Goal: Navigation & Orientation: Find specific page/section

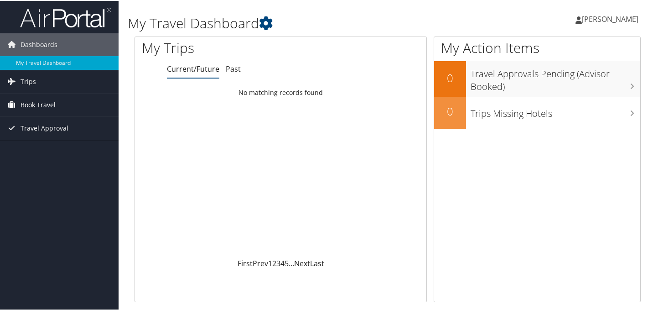
click at [61, 105] on link "Book Travel" at bounding box center [59, 104] width 119 height 23
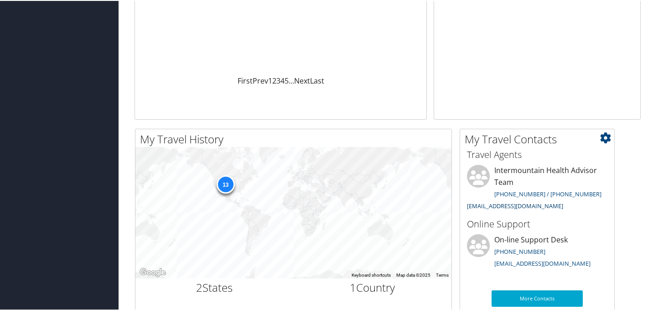
scroll to position [182, 0]
drag, startPoint x: 495, startPoint y: 170, endPoint x: 514, endPoint y: 178, distance: 21.0
click at [514, 178] on li "Intermountain Health Advisor Team [PHONE_NUMBER] / [PHONE_NUMBER] [EMAIL_ADDRES…" at bounding box center [537, 188] width 150 height 49
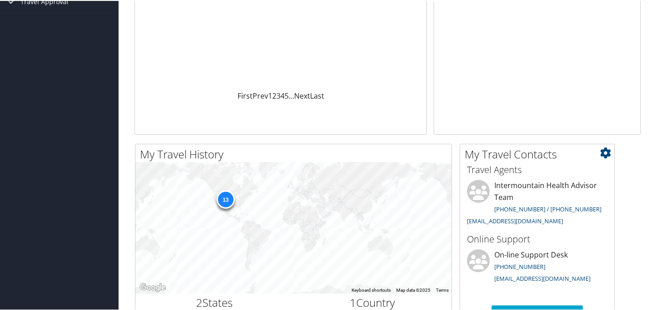
scroll to position [170, 0]
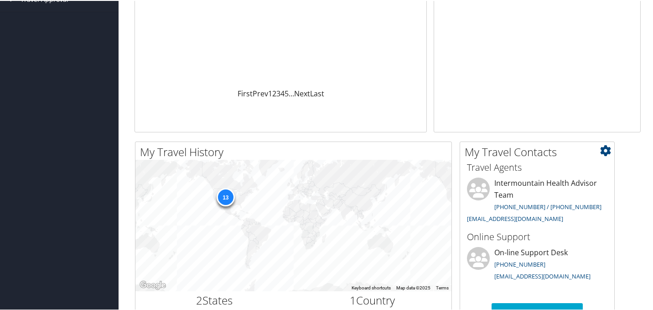
click at [502, 181] on li "Intermountain Health Advisor Team [PHONE_NUMBER] / [PHONE_NUMBER] [EMAIL_ADDRES…" at bounding box center [537, 200] width 150 height 49
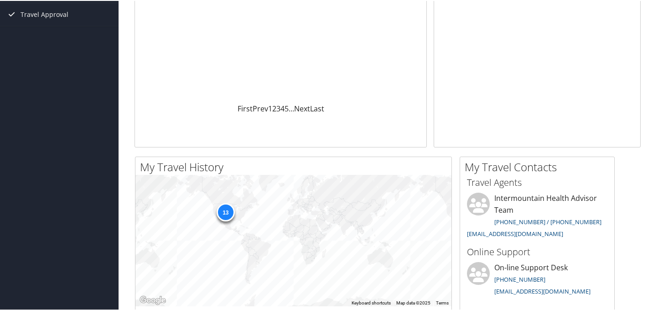
scroll to position [227, 0]
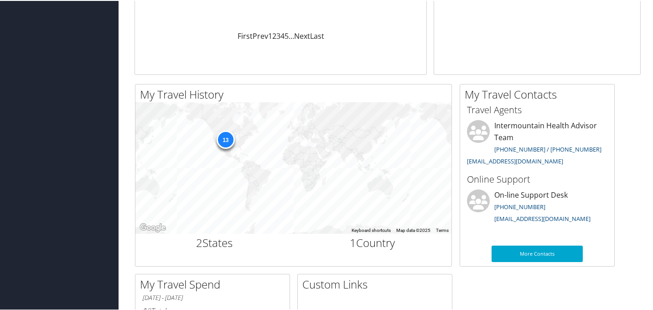
click at [621, 176] on div "My Travel History Small Medium Large ← Move left → Move right ↑ Move up ↓ Move …" at bounding box center [388, 269] width 520 height 372
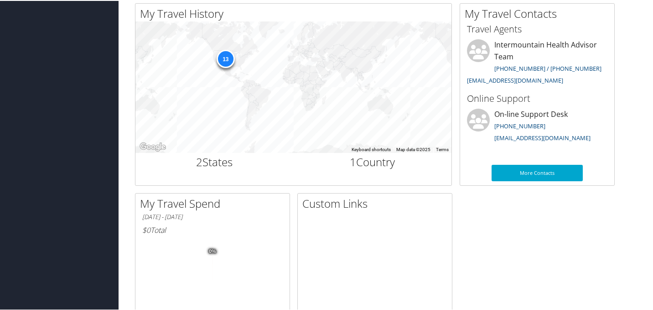
scroll to position [307, 0]
click at [522, 168] on link "More Contacts" at bounding box center [536, 172] width 91 height 16
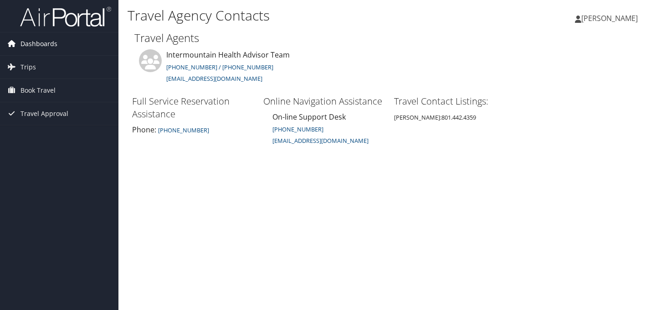
click at [39, 47] on span "Dashboards" at bounding box center [39, 43] width 37 height 23
